Goal: Find specific page/section: Find specific page/section

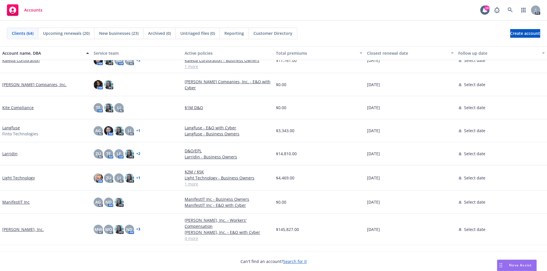
scroll to position [770, 0]
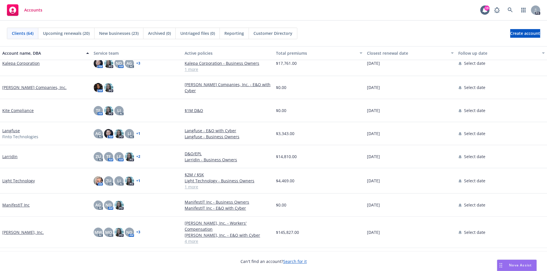
click at [11, 157] on link "Larridin" at bounding box center [9, 157] width 15 height 6
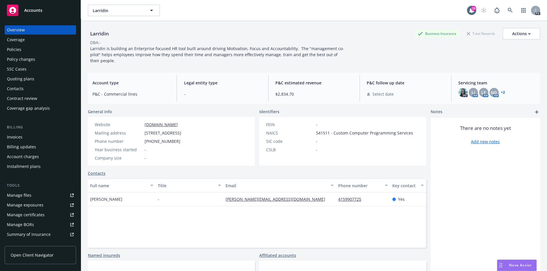
click at [15, 41] on div "Coverage" at bounding box center [16, 39] width 18 height 9
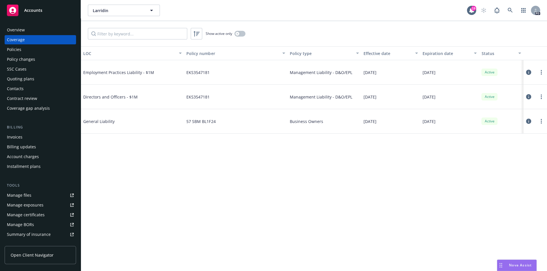
click at [19, 48] on div "Policies" at bounding box center [14, 49] width 14 height 9
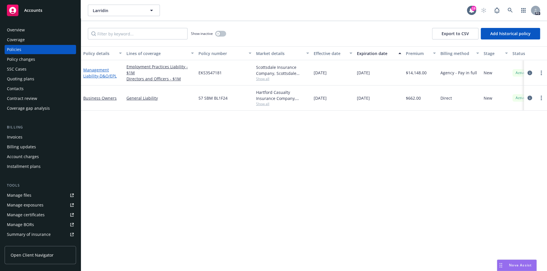
click at [96, 73] on link "Management Liability - D&O/EPL" at bounding box center [99, 73] width 33 height 12
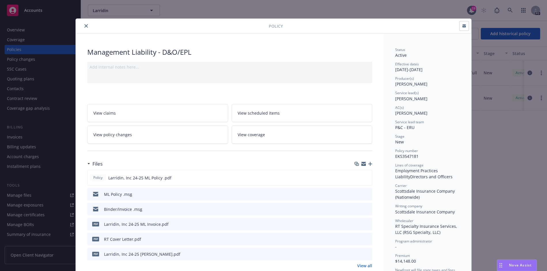
scroll to position [34, 0]
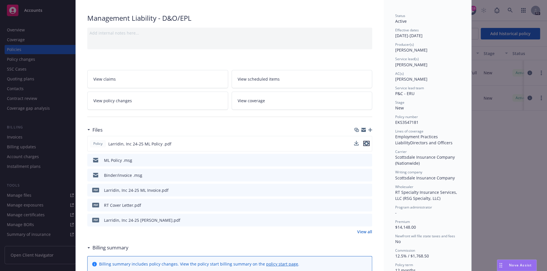
click at [368, 143] on icon "preview file" at bounding box center [366, 144] width 5 height 4
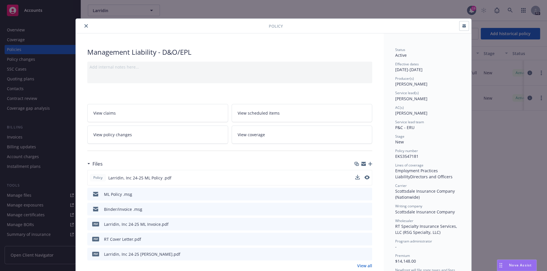
click at [85, 26] on icon "close" at bounding box center [85, 25] width 3 height 3
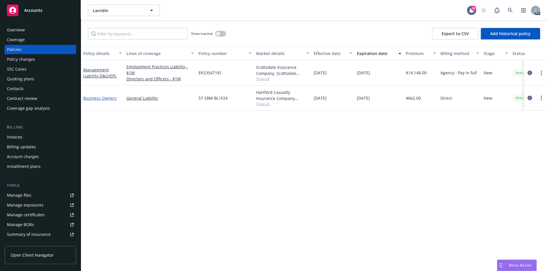
click at [101, 98] on link "Business Owners" at bounding box center [99, 97] width 33 height 5
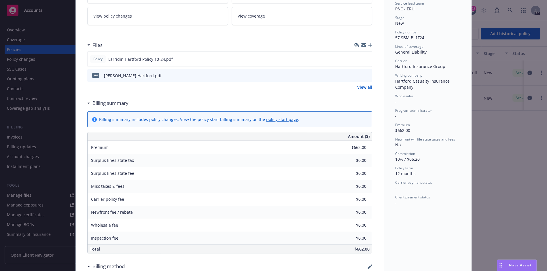
scroll to position [106, 0]
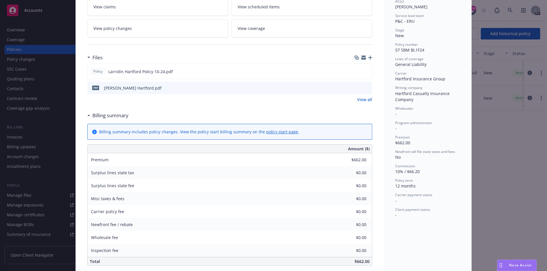
click at [367, 87] on icon "preview file" at bounding box center [366, 88] width 5 height 4
click at [63, 86] on div "Policy Business Owners Add internal notes here... View claims View scheduled it…" at bounding box center [273, 135] width 547 height 271
click at [35, 97] on div "Policy Business Owners Add internal notes here... View claims View scheduled it…" at bounding box center [273, 135] width 547 height 271
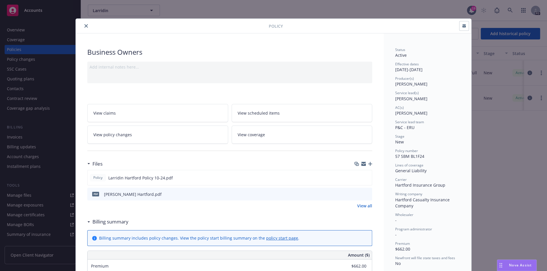
click at [84, 29] on div at bounding box center [173, 25] width 191 height 7
click at [85, 24] on button "close" at bounding box center [86, 25] width 7 height 7
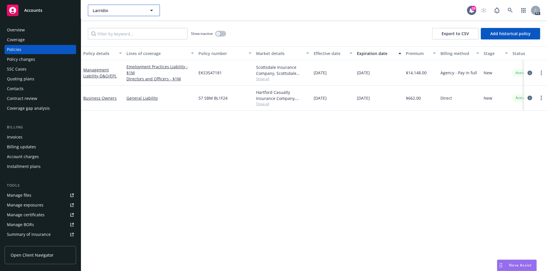
click at [115, 14] on button "Larridin" at bounding box center [124, 11] width 72 height 12
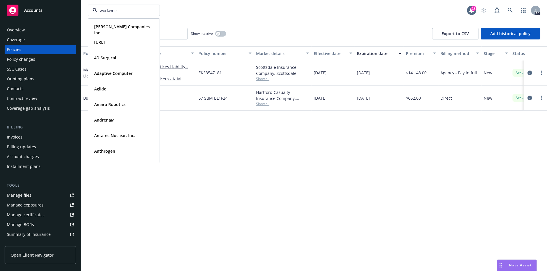
type input "workweek"
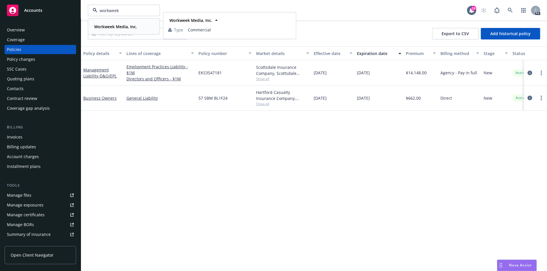
click at [118, 29] on strong "Workweek Media, Inc." at bounding box center [115, 26] width 43 height 5
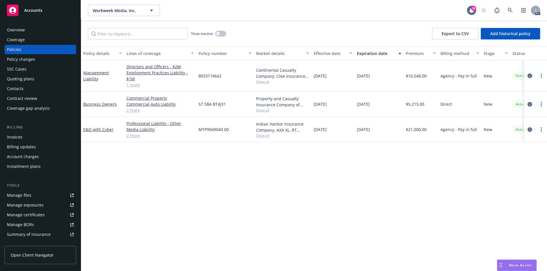
click at [133, 110] on link "2 more" at bounding box center [160, 110] width 67 height 6
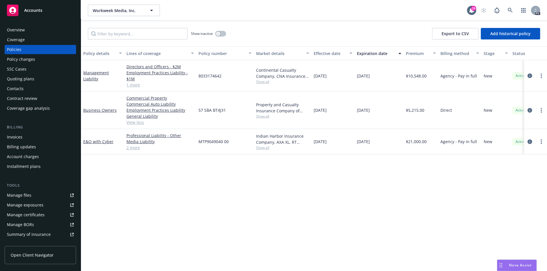
click at [29, 31] on div "Overview" at bounding box center [40, 29] width 67 height 9
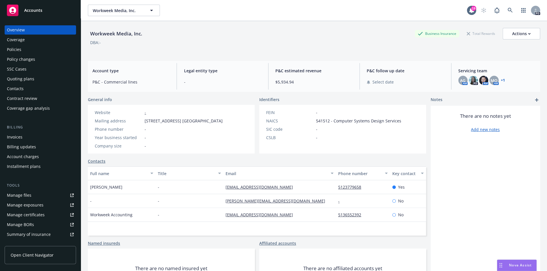
click at [503, 80] on link "+ 1" at bounding box center [503, 80] width 4 height 3
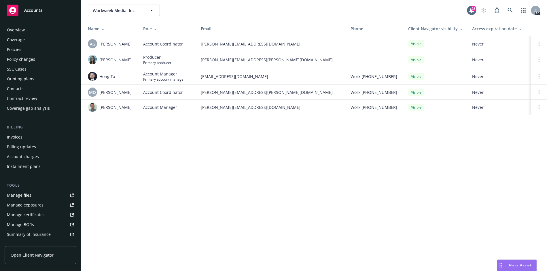
click at [23, 50] on div "Policies" at bounding box center [40, 49] width 67 height 9
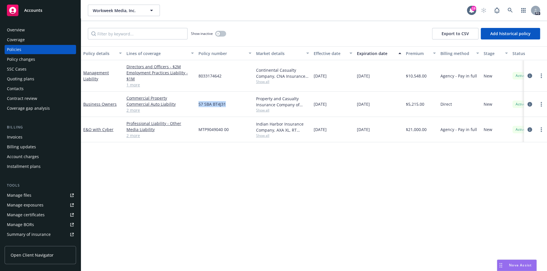
drag, startPoint x: 232, startPoint y: 105, endPoint x: 198, endPoint y: 106, distance: 33.5
click at [198, 106] on div "57 SBA BT4J31" at bounding box center [225, 104] width 58 height 25
copy span "57 SBA BT4J31"
